Goal: Information Seeking & Learning: Learn about a topic

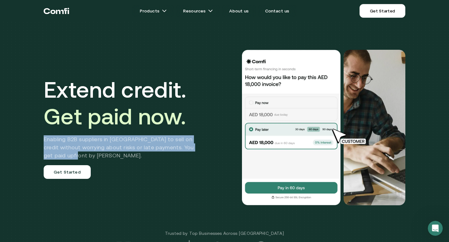
drag, startPoint x: 44, startPoint y: 140, endPoint x: 71, endPoint y: 153, distance: 30.5
click at [71, 153] on h2 "Enabling B2B suppliers in MENA to sell on credit without worrying about risks o…" at bounding box center [123, 148] width 159 height 24
click at [243, 9] on link "About us" at bounding box center [239, 11] width 34 height 12
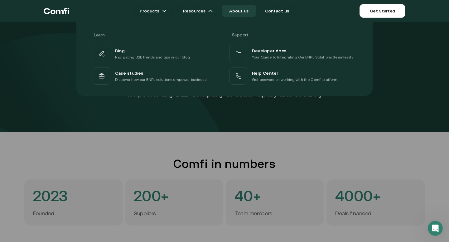
click at [418, 53] on div "Learn Support Blog Navigating B2B trends and tips in our blog Developer docs Yo…" at bounding box center [224, 56] width 449 height 79
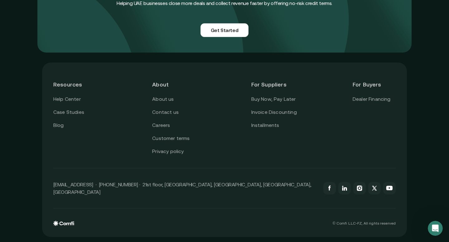
scroll to position [1557, 0]
click at [165, 102] on link "About us" at bounding box center [163, 99] width 22 height 8
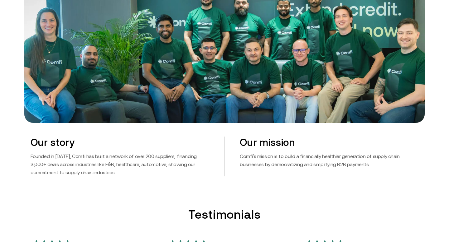
scroll to position [284, 0]
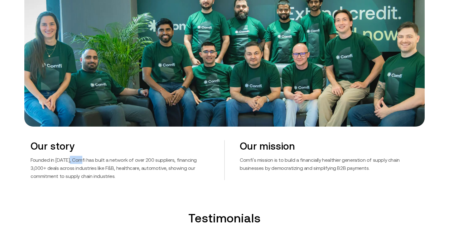
drag, startPoint x: 69, startPoint y: 160, endPoint x: 81, endPoint y: 160, distance: 12.2
click at [81, 160] on p "Founded in [DATE], Comfi has built a network of over 200 suppliers, financing 3…" at bounding box center [120, 168] width 179 height 24
copy p "Comfi"
